Goal: Navigation & Orientation: Find specific page/section

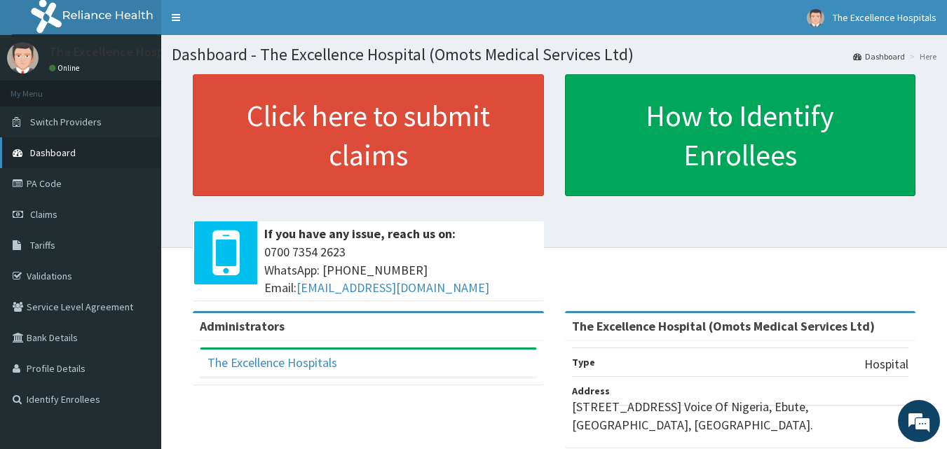
click at [53, 149] on span "Dashboard" at bounding box center [53, 153] width 46 height 13
